Goal: Navigation & Orientation: Find specific page/section

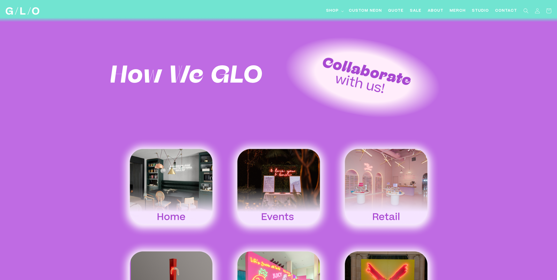
scroll to position [894, 0]
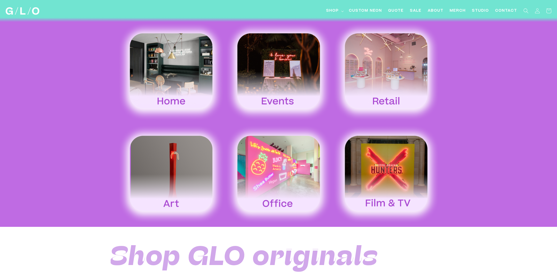
click at [183, 157] on img at bounding box center [170, 175] width 107 height 100
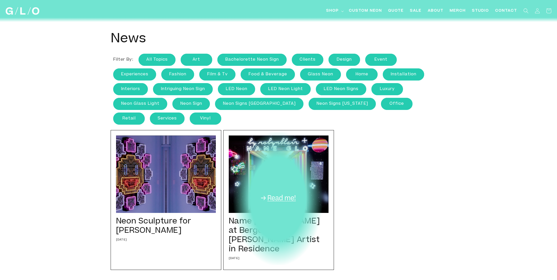
scroll to position [2, 0]
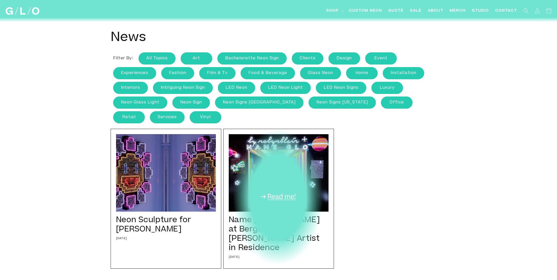
click at [284, 171] on div "Name Glo at Bergdorf Goodman Artist in Residence 02/17/20 We transformed the 7t…" at bounding box center [278, 199] width 111 height 140
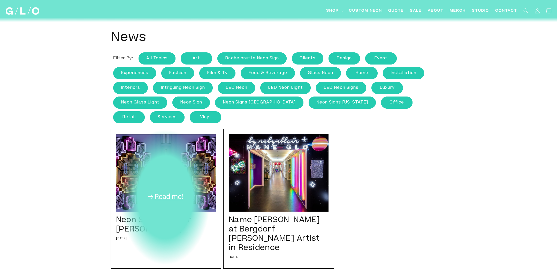
click at [162, 161] on div "Neon Sculpture for Takashi Murakami 12/14/22 We are continuously honored and am…" at bounding box center [166, 199] width 111 height 140
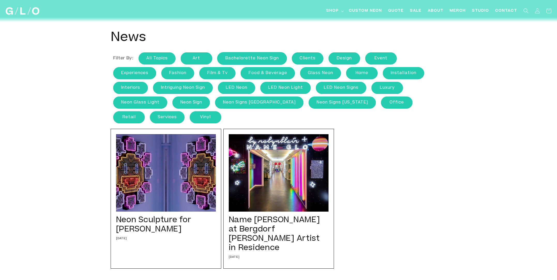
click at [254, 59] on link "Bachelorette Neon Sign" at bounding box center [251, 58] width 69 height 12
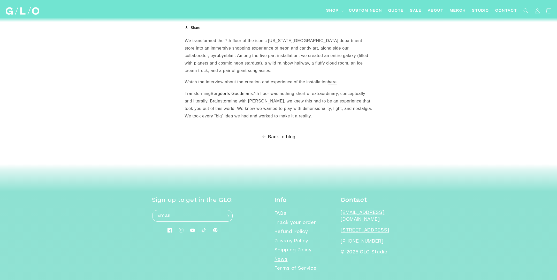
scroll to position [45, 0]
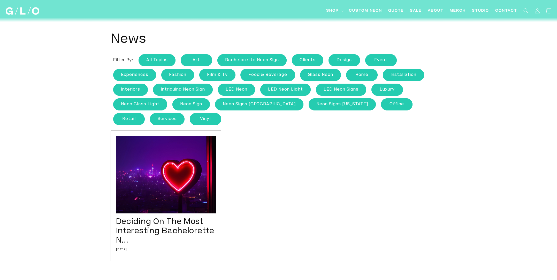
click at [276, 74] on link "food & beverage" at bounding box center [268, 75] width 54 height 12
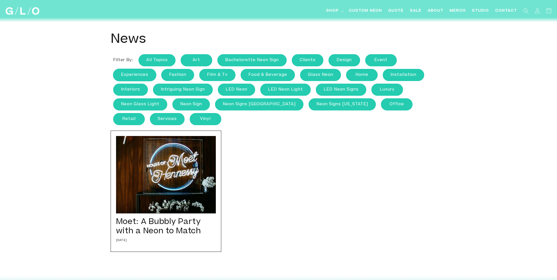
click at [134, 75] on link "experiences" at bounding box center [134, 75] width 43 height 12
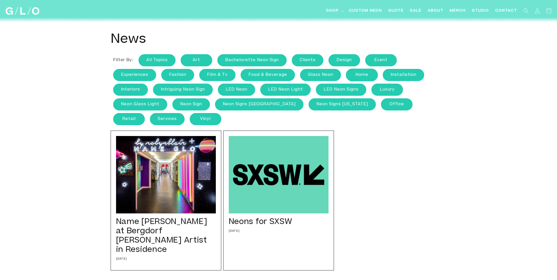
click at [362, 72] on link "home" at bounding box center [362, 75] width 32 height 12
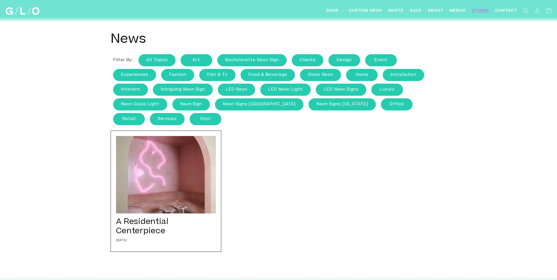
click at [480, 10] on span "Studio" at bounding box center [480, 10] width 17 height 5
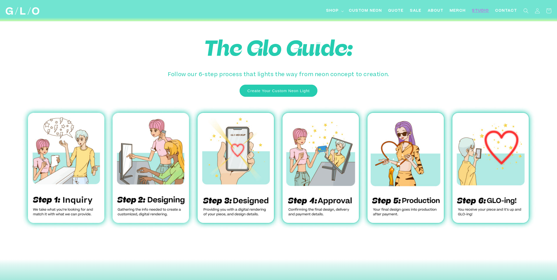
scroll to position [1653, 0]
